Goal: Transaction & Acquisition: Purchase product/service

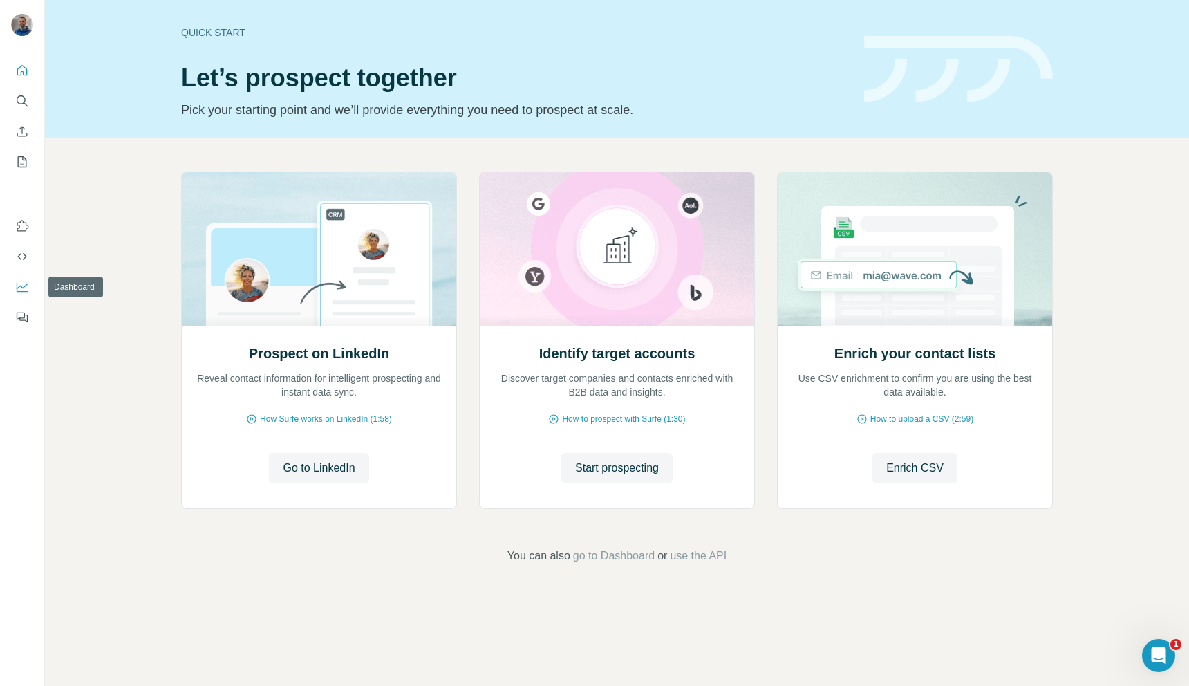
click at [21, 295] on button "Dashboard" at bounding box center [22, 286] width 22 height 25
click at [19, 75] on icon "Quick start" at bounding box center [22, 70] width 10 height 10
click at [23, 155] on icon "My lists" at bounding box center [22, 162] width 14 height 14
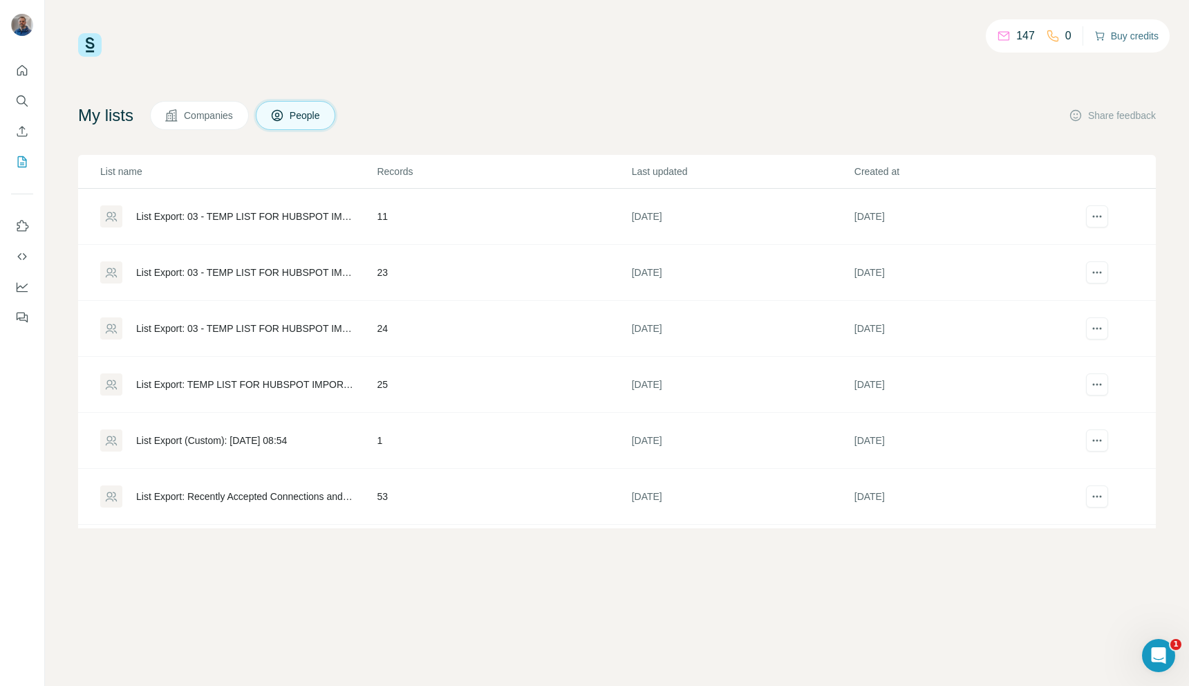
click at [1121, 35] on button "Buy credits" at bounding box center [1126, 35] width 64 height 19
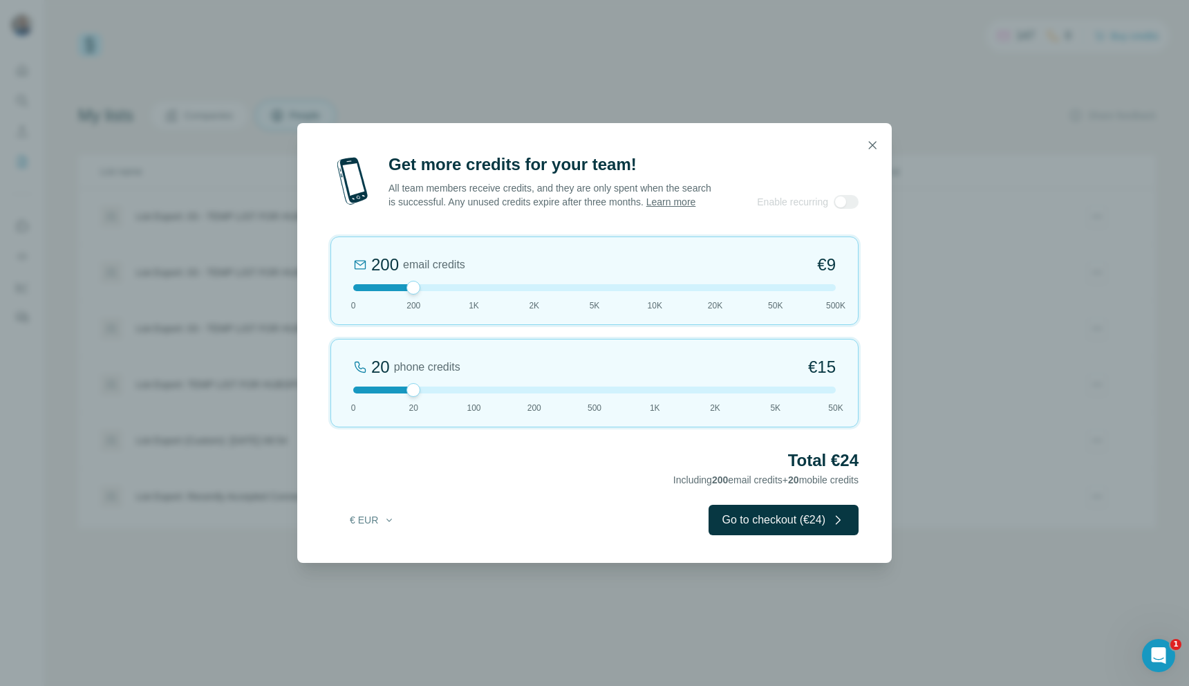
click at [248, 3] on div "Get more credits for your team! All team members receive credits, and they are …" at bounding box center [594, 343] width 1189 height 686
drag, startPoint x: 413, startPoint y: 299, endPoint x: 369, endPoint y: 296, distance: 45.1
click at [369, 291] on div at bounding box center [594, 287] width 483 height 7
drag, startPoint x: 411, startPoint y: 397, endPoint x: 455, endPoint y: 399, distance: 44.3
click at [455, 393] on div at bounding box center [594, 389] width 483 height 7
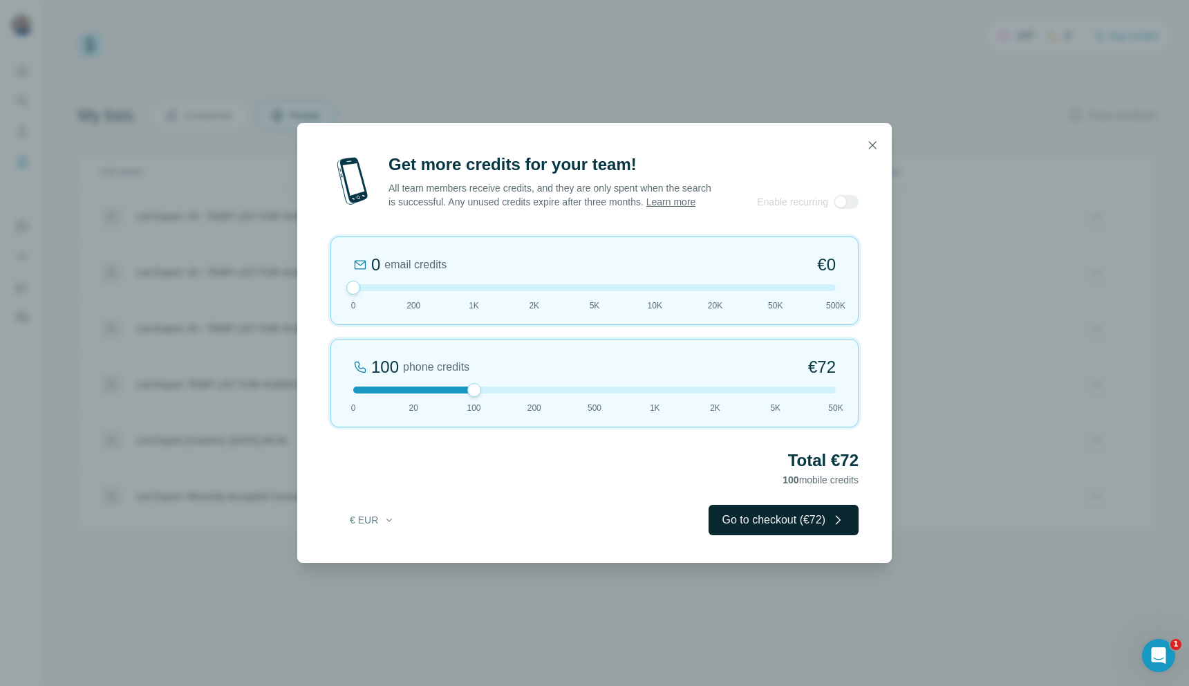
click at [780, 530] on button "Go to checkout (€72)" at bounding box center [784, 520] width 150 height 30
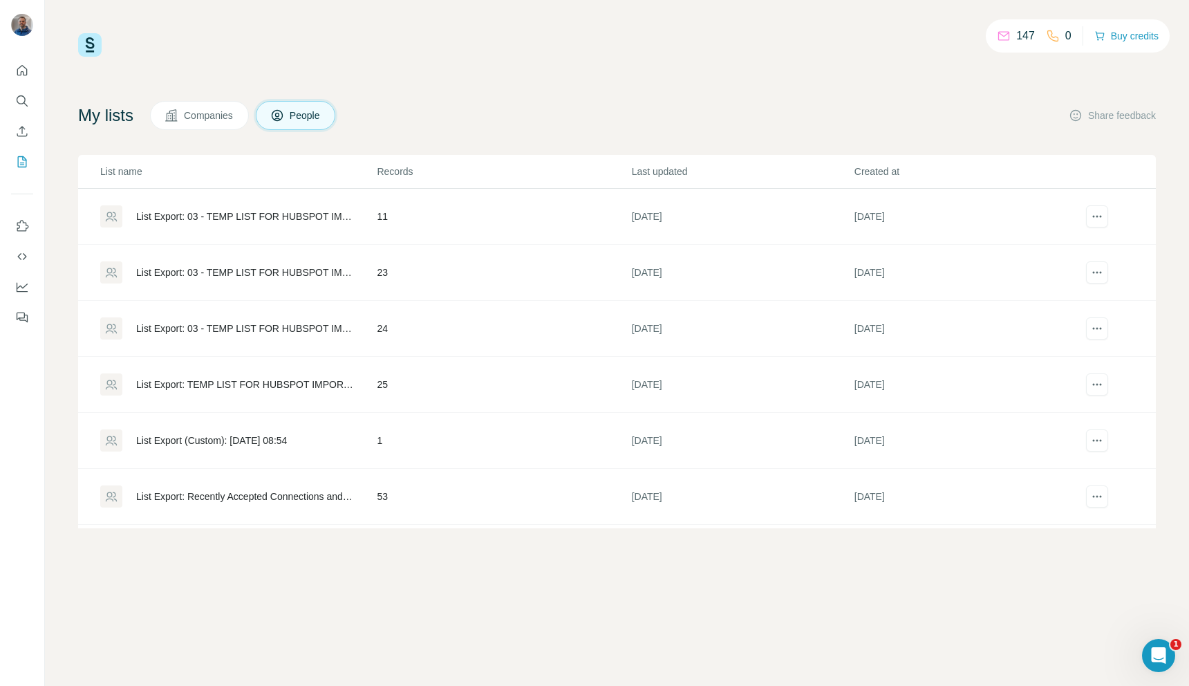
click at [1132, 22] on div "147 0 Buy credits" at bounding box center [1078, 35] width 184 height 33
click at [1131, 32] on button "Buy credits" at bounding box center [1126, 35] width 64 height 19
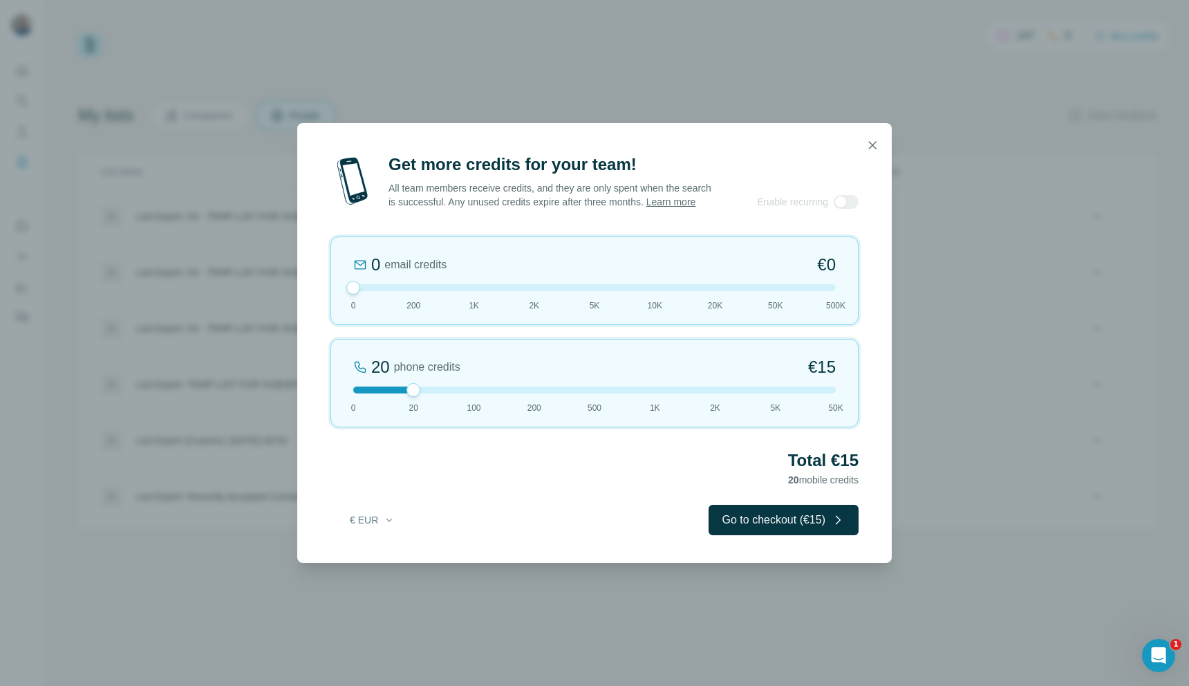
drag, startPoint x: 415, startPoint y: 298, endPoint x: 347, endPoint y: 298, distance: 67.8
click at [347, 295] on div at bounding box center [353, 288] width 14 height 14
drag, startPoint x: 413, startPoint y: 399, endPoint x: 458, endPoint y: 401, distance: 45.0
click at [458, 401] on div "100 phone credits €72 0 20 100 200 500 1K 2K 5K 50K" at bounding box center [594, 383] width 528 height 88
click at [359, 523] on button "€ EUR" at bounding box center [372, 519] width 64 height 25
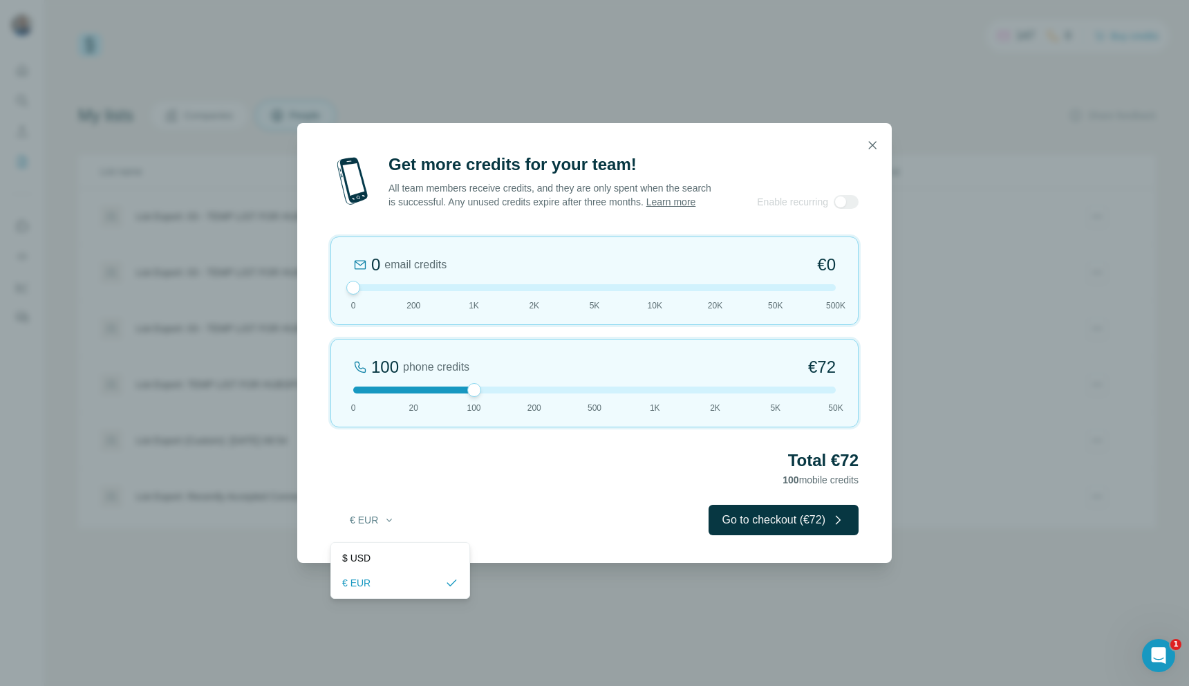
click at [525, 501] on div "Get more credits for your team! All team members receive credits, and they are …" at bounding box center [594, 357] width 595 height 409
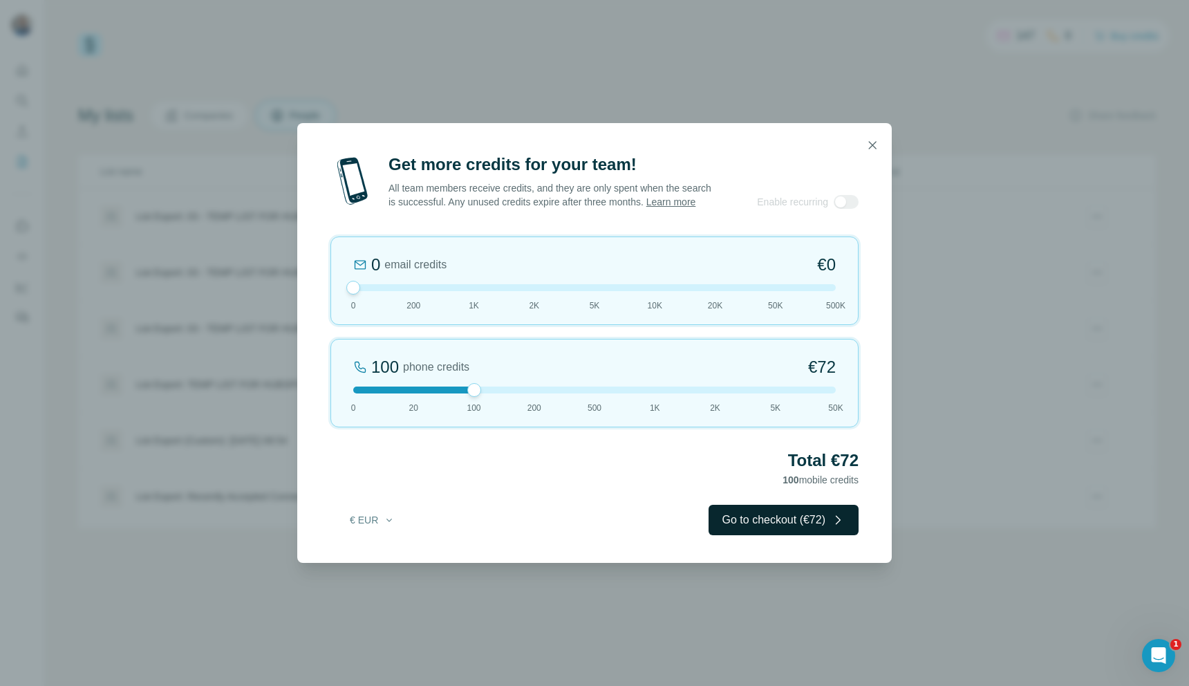
click at [734, 529] on button "Go to checkout (€72)" at bounding box center [784, 520] width 150 height 30
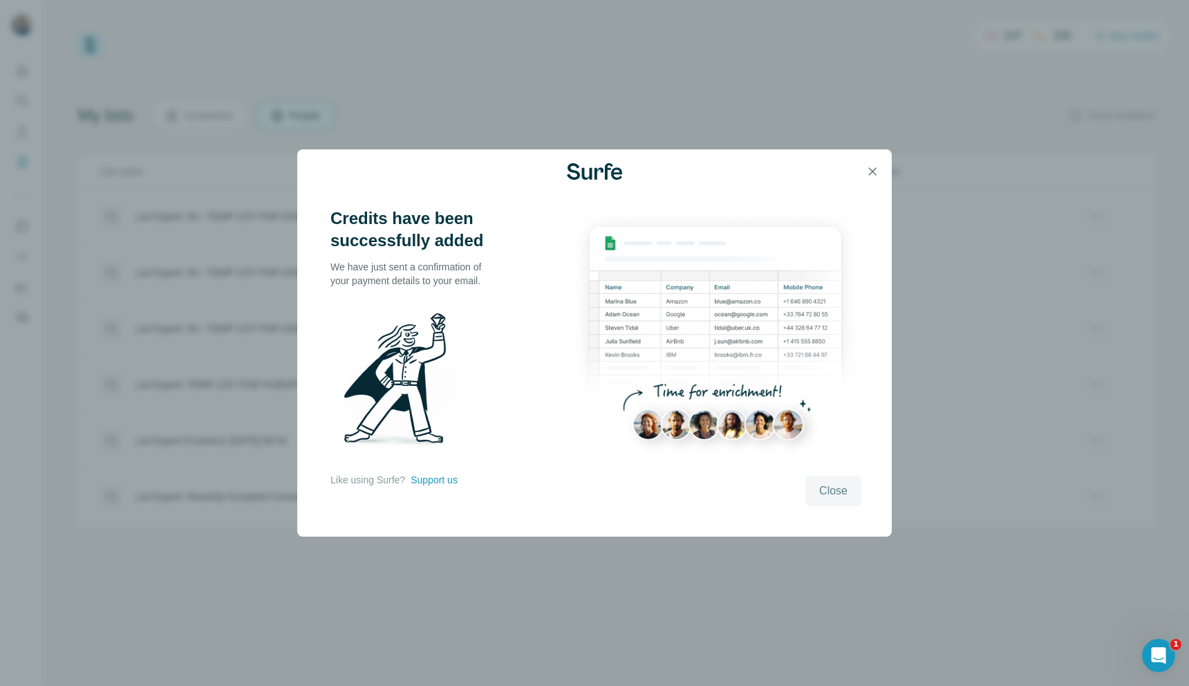
click at [846, 492] on span "Close" at bounding box center [833, 491] width 28 height 17
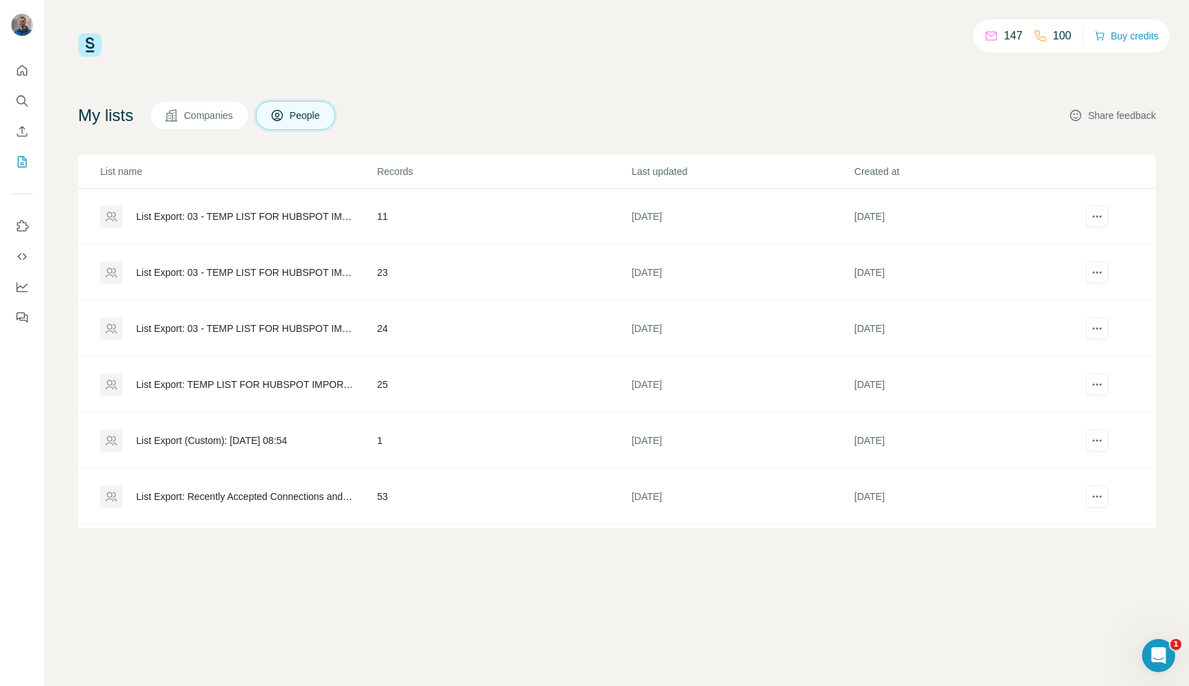
click at [1108, 116] on button "Share feedback" at bounding box center [1112, 116] width 87 height 14
